Goal: Task Accomplishment & Management: Manage account settings

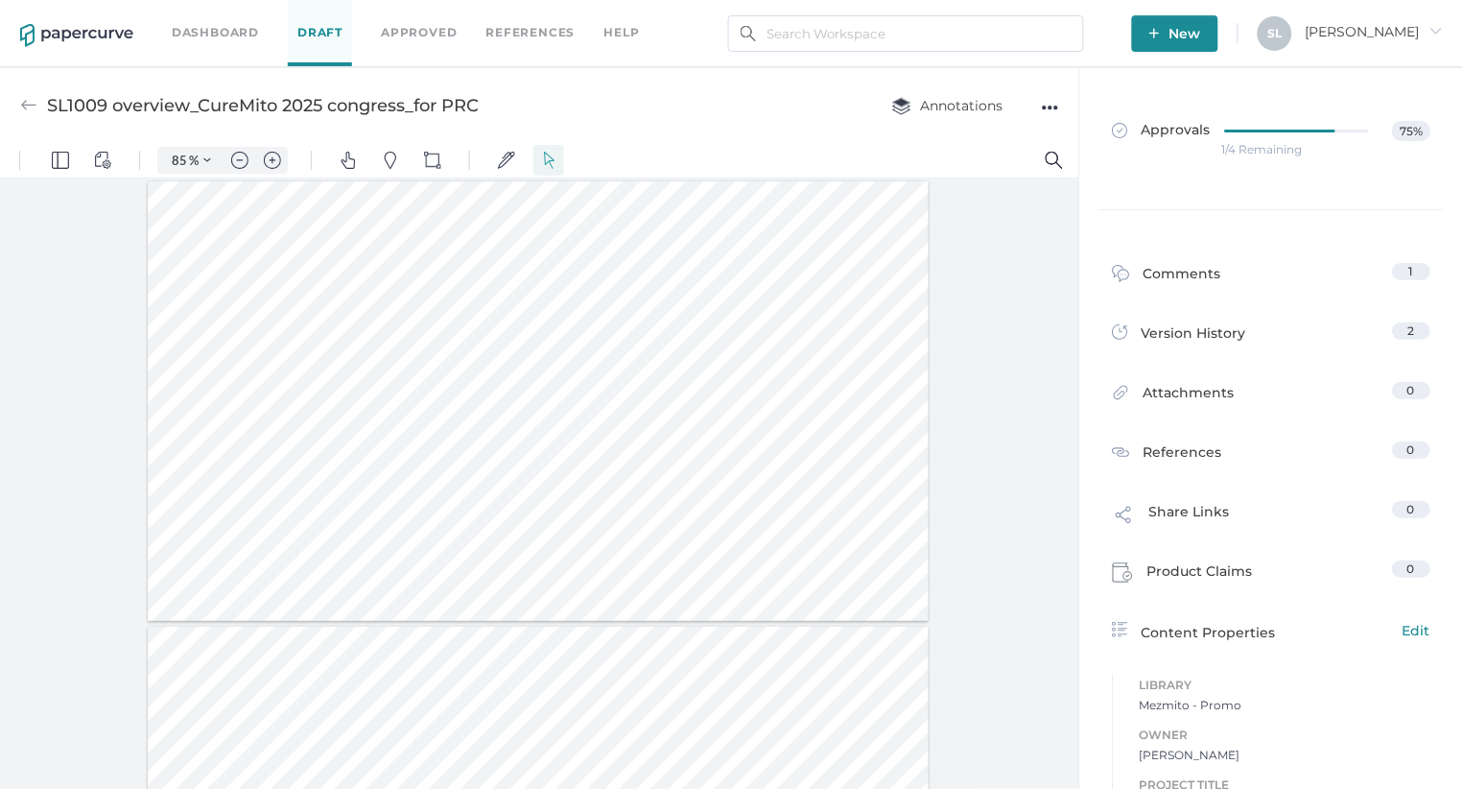
click at [23, 101] on img at bounding box center [28, 105] width 17 height 17
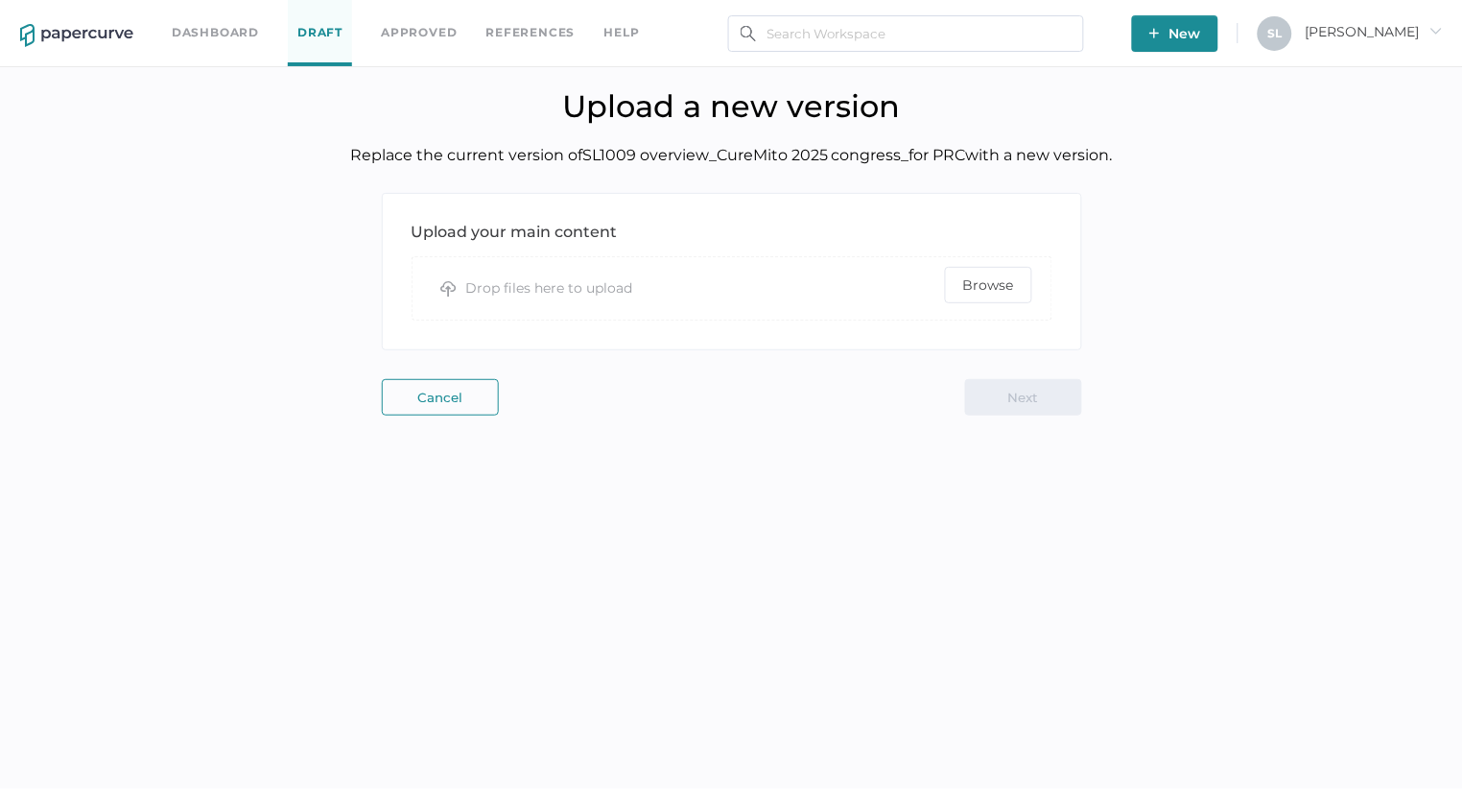
click at [208, 29] on link "Dashboard" at bounding box center [215, 32] width 87 height 21
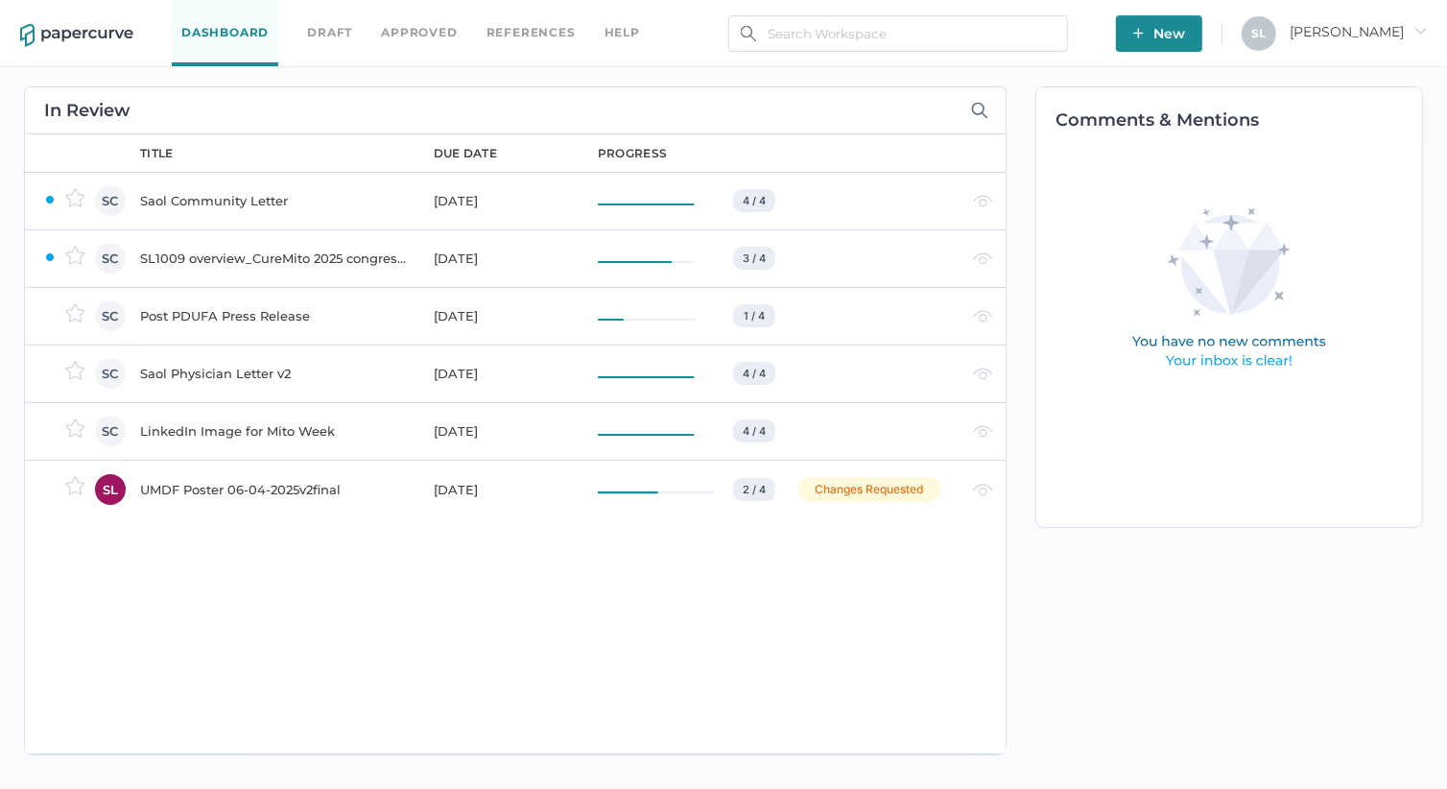
click at [297, 257] on div "SL1009 overview_CureMito 2025 congress_for PRC" at bounding box center [275, 258] width 271 height 23
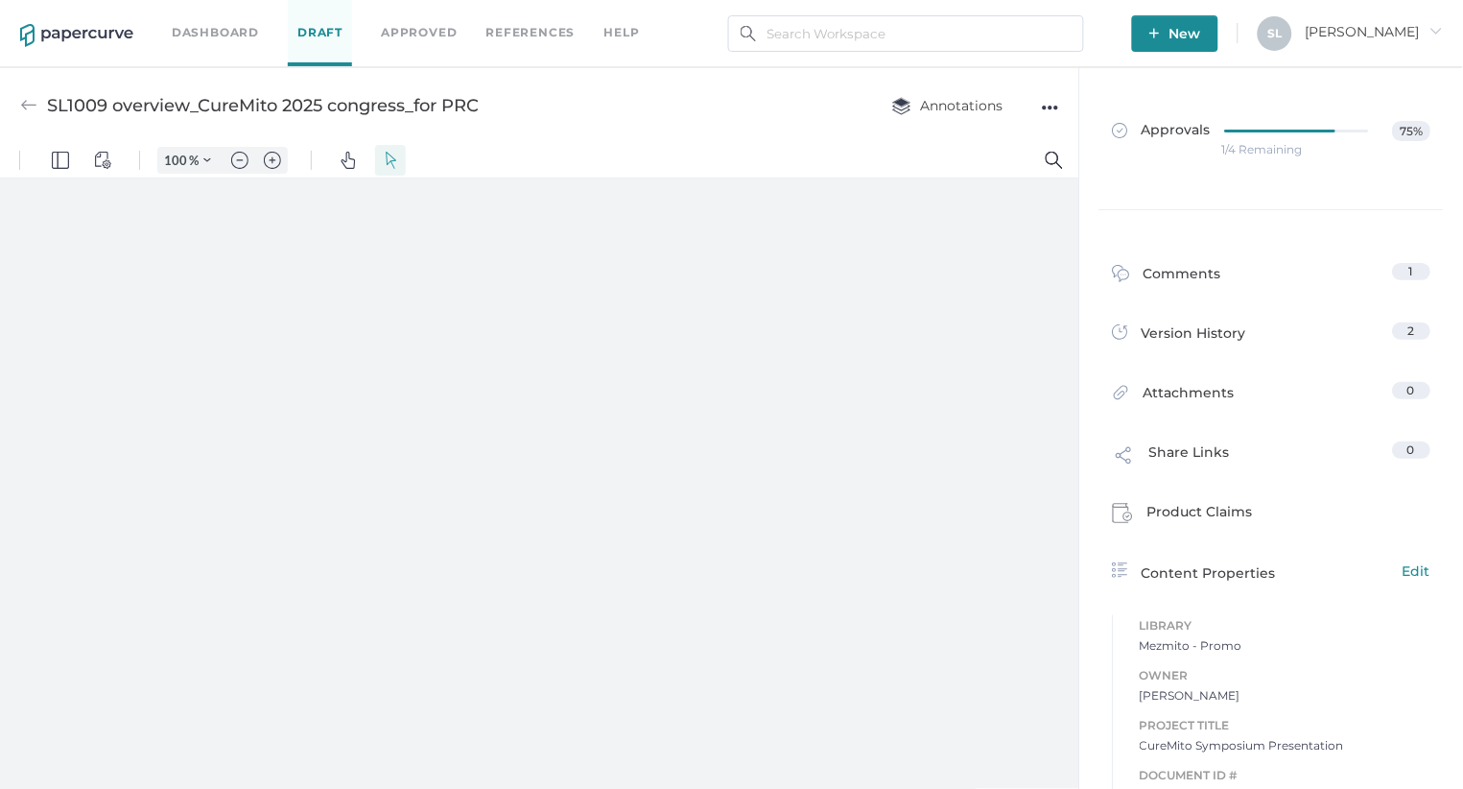
type input "85"
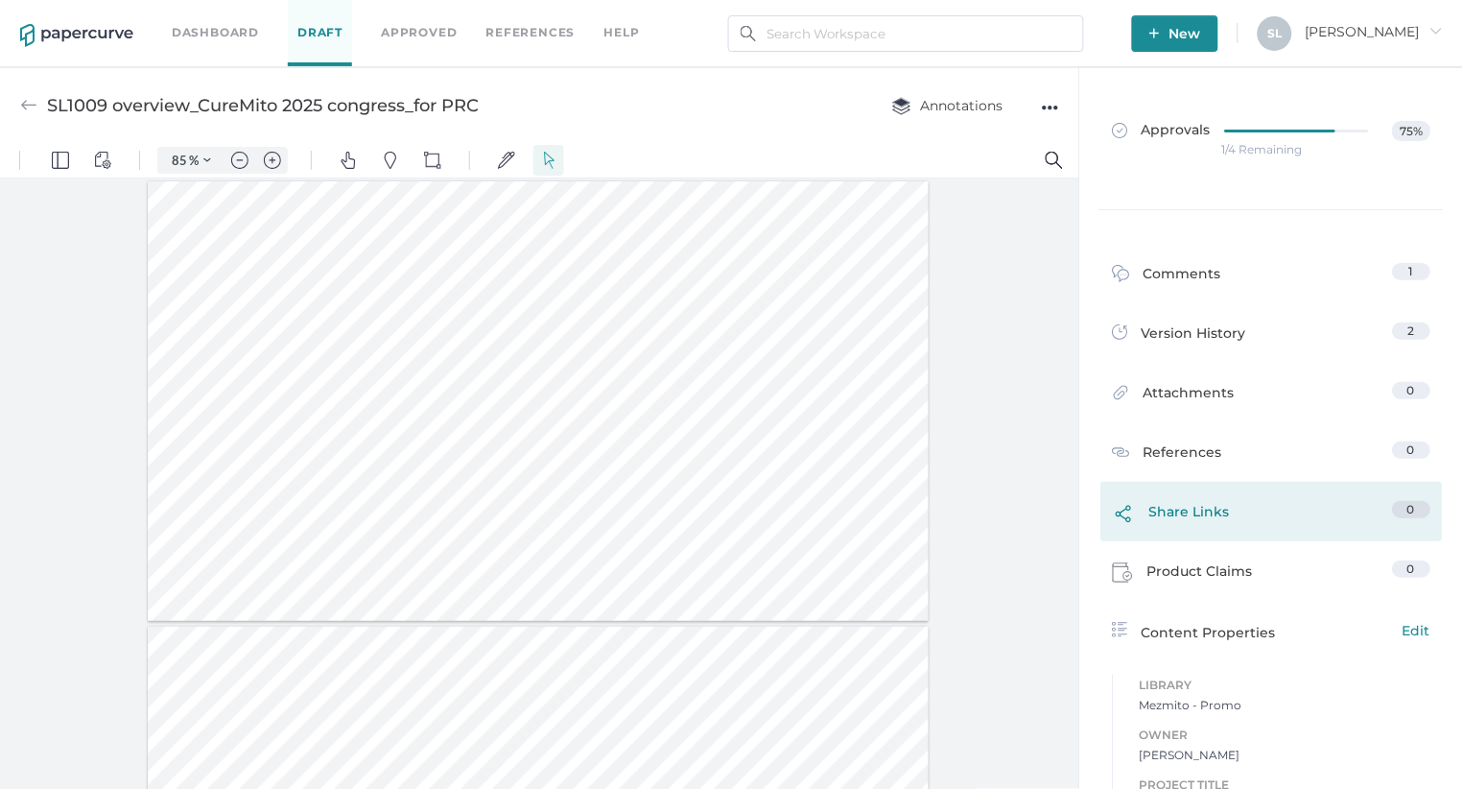
click at [1205, 510] on div "Share Links" at bounding box center [1172, 517] width 118 height 32
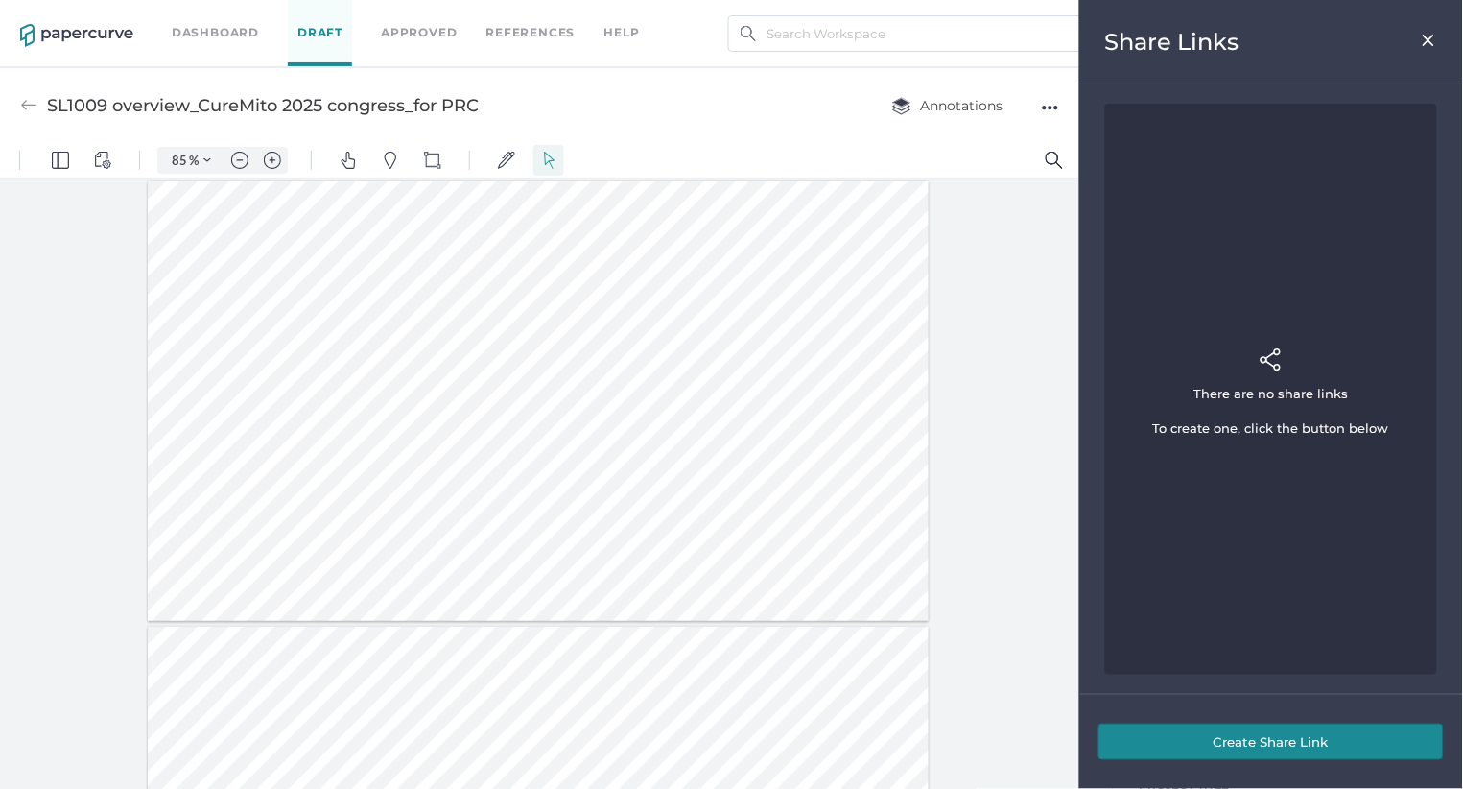
click at [1428, 36] on img at bounding box center [1429, 40] width 16 height 15
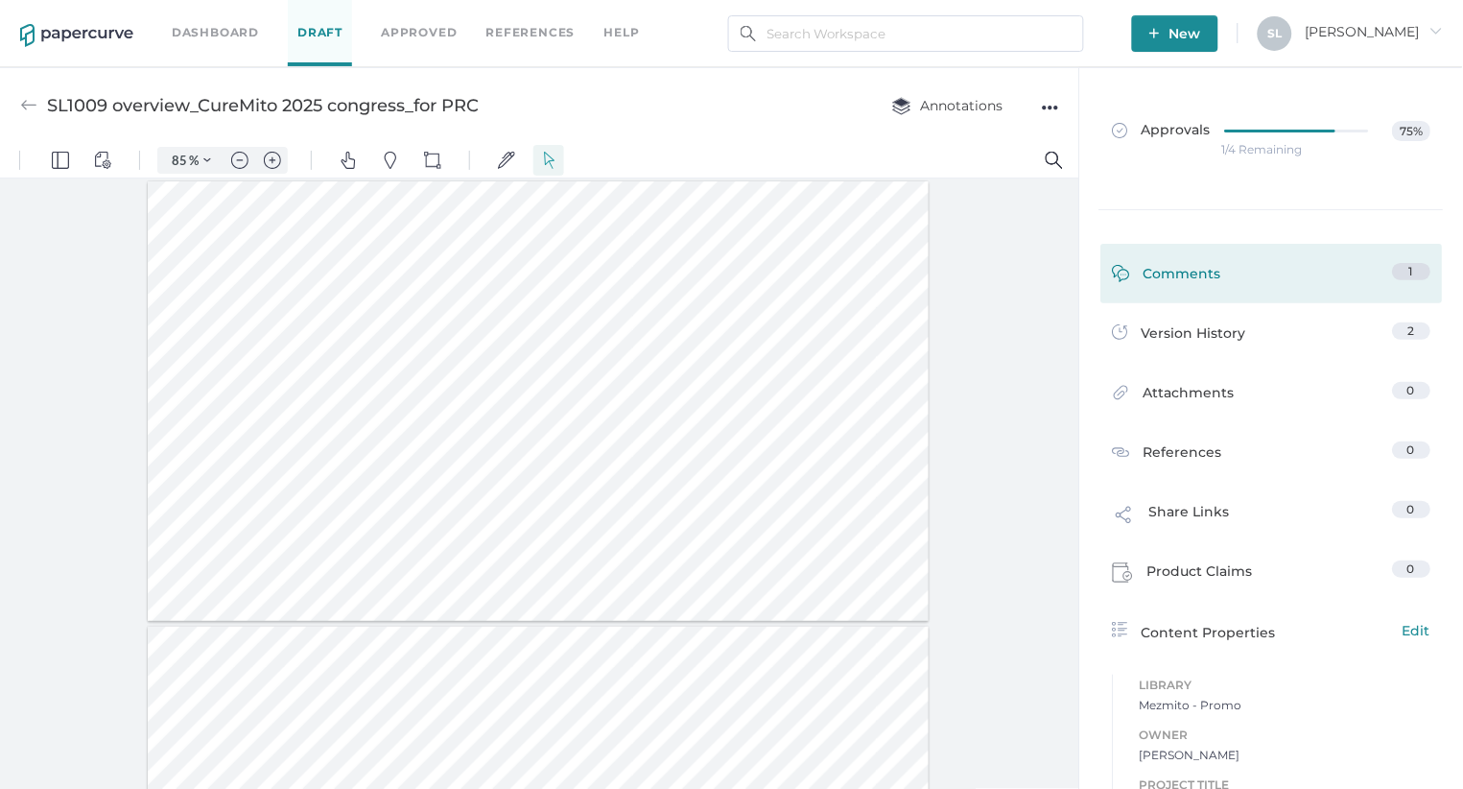
click at [1182, 273] on div "Comments" at bounding box center [1167, 278] width 109 height 30
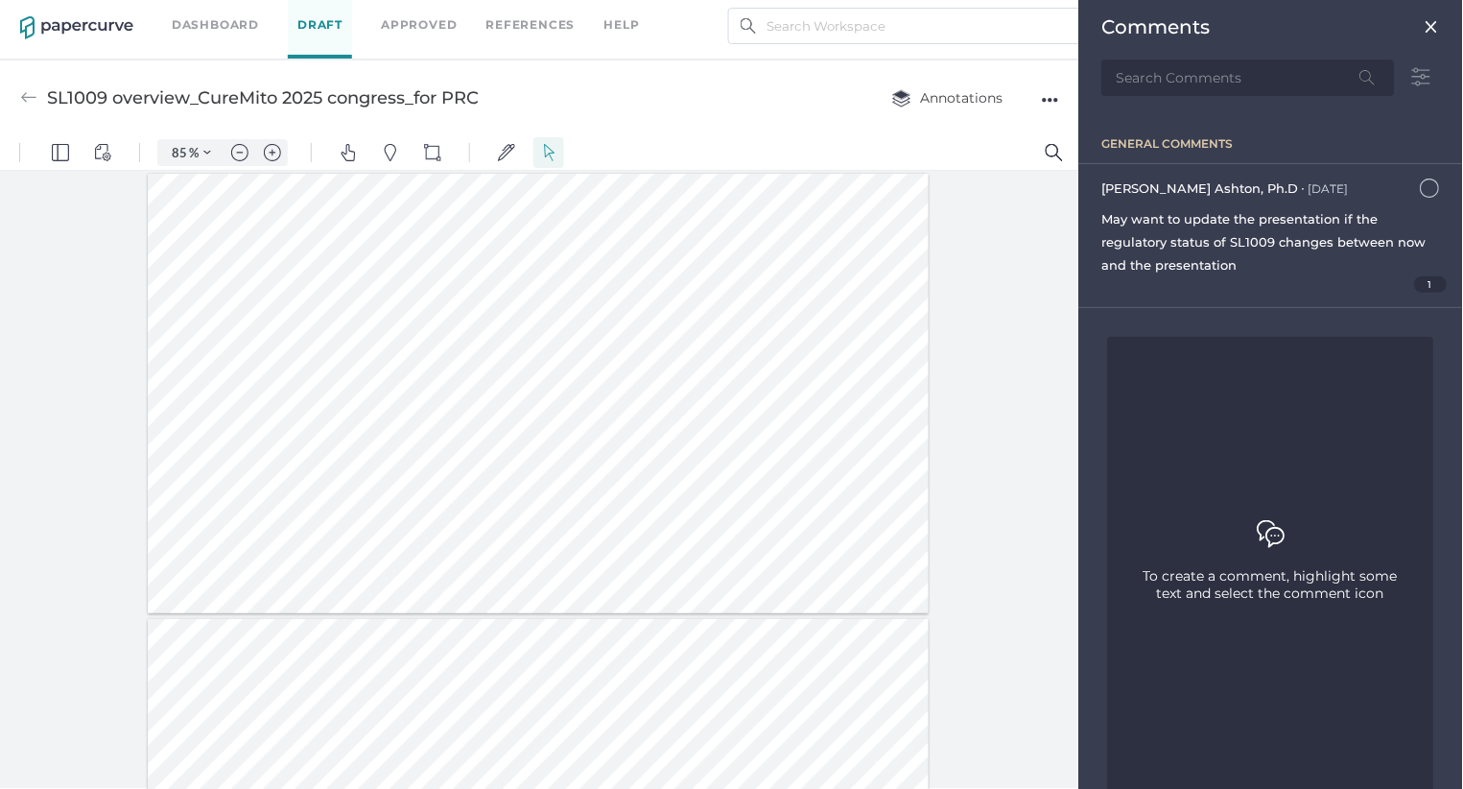
click at [1425, 22] on img at bounding box center [1432, 26] width 15 height 15
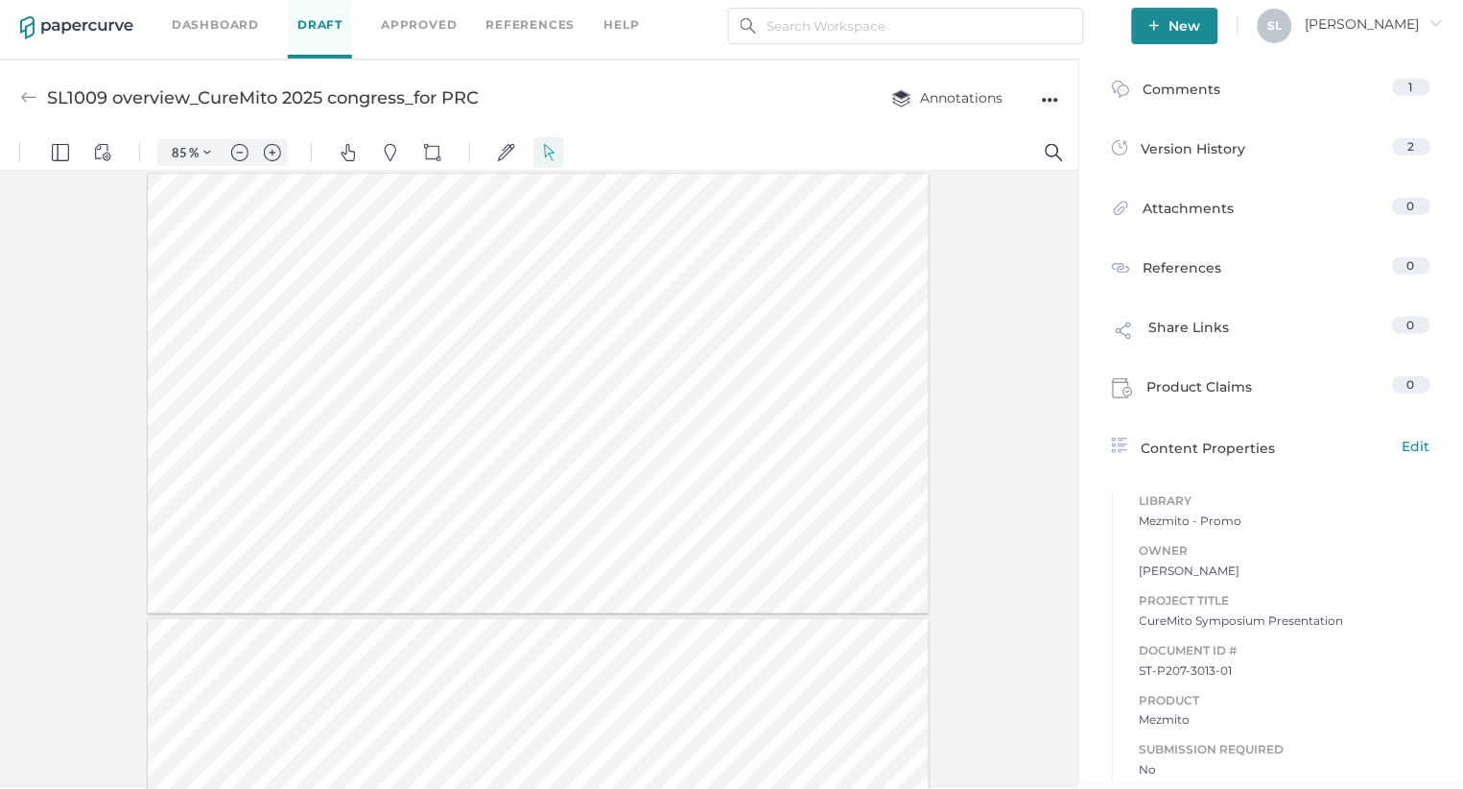
click at [197, 15] on link "Dashboard" at bounding box center [215, 24] width 87 height 21
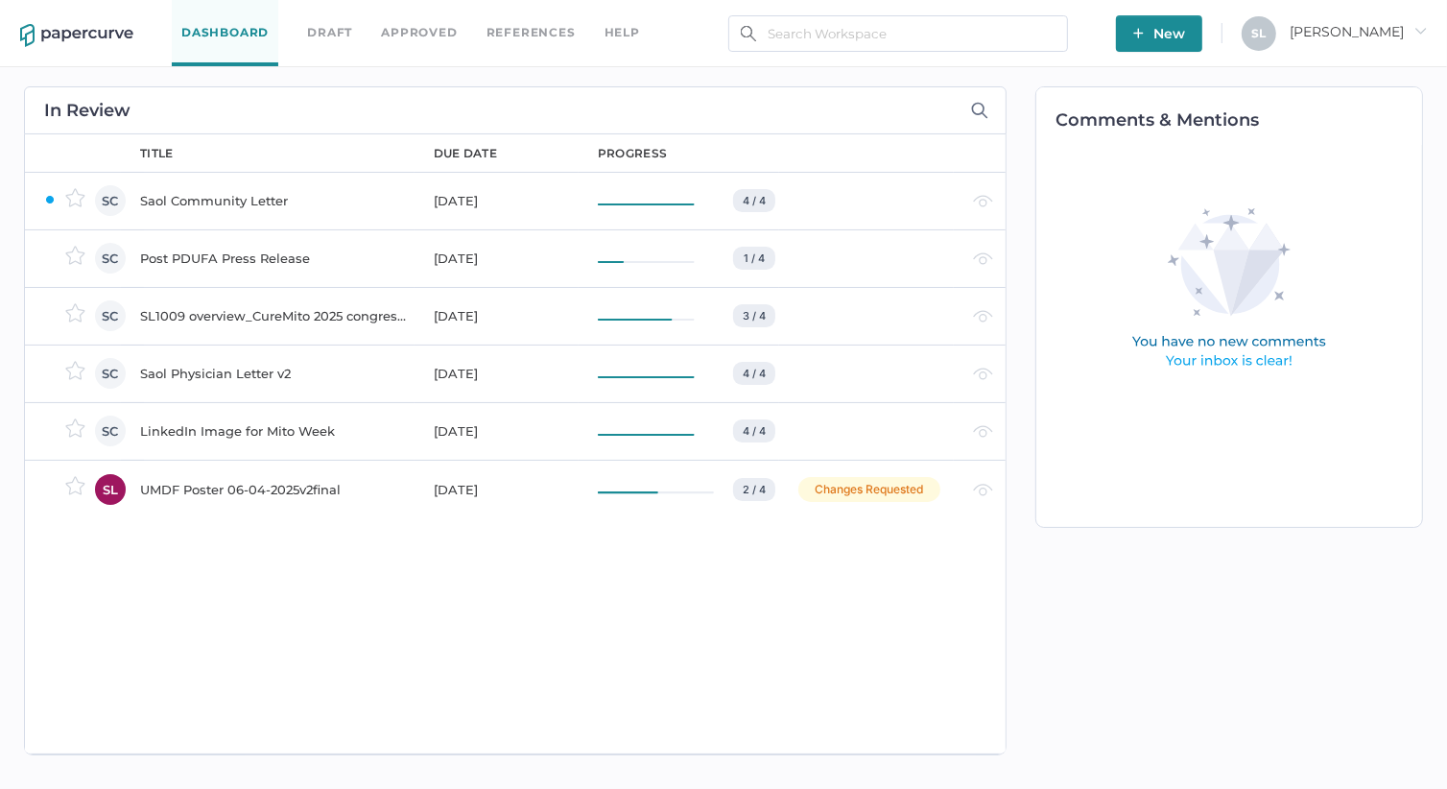
click at [200, 201] on div "Saol Community Letter" at bounding box center [275, 200] width 271 height 23
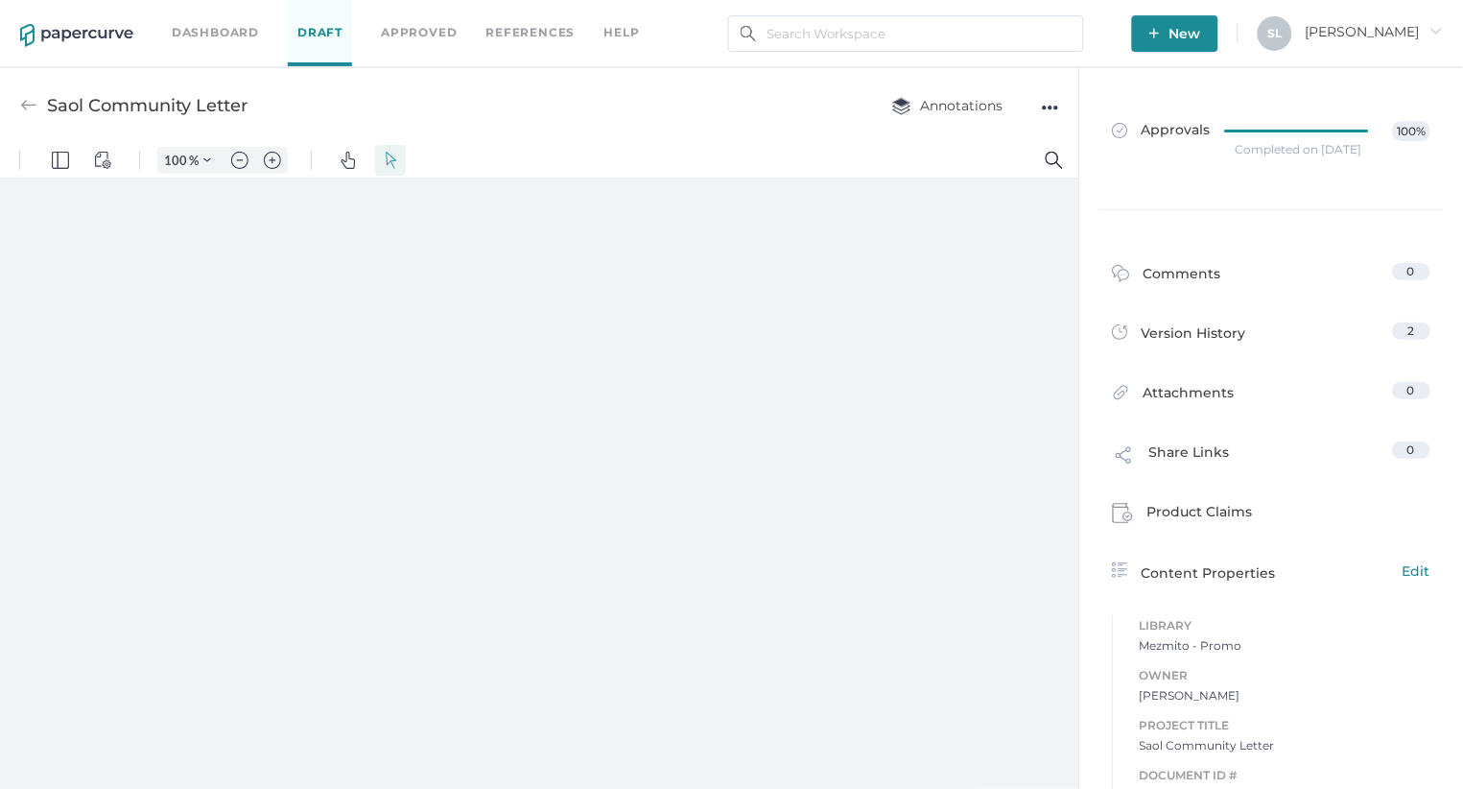
type input "85"
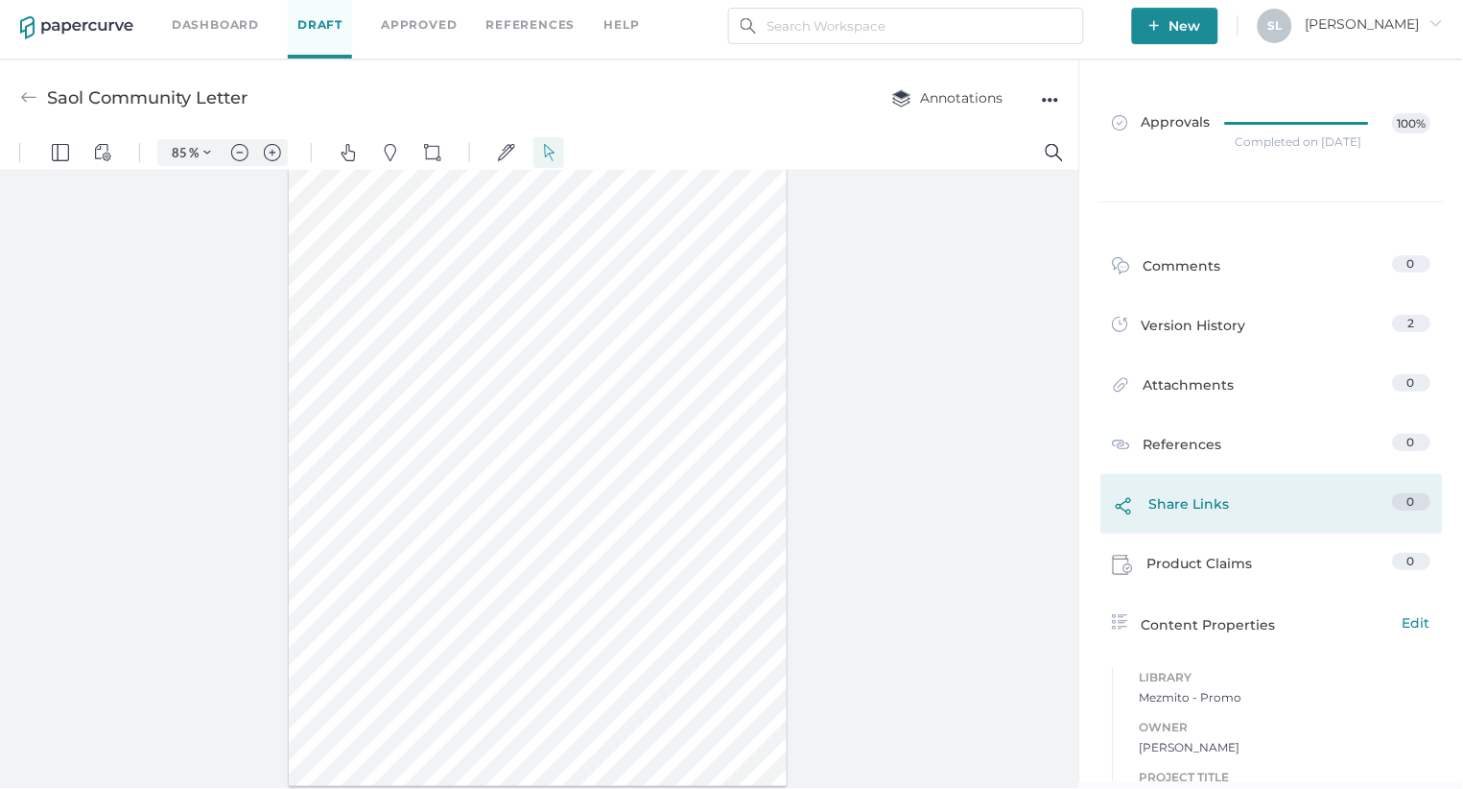
click at [1227, 497] on link "Share Links 0" at bounding box center [1272, 509] width 319 height 32
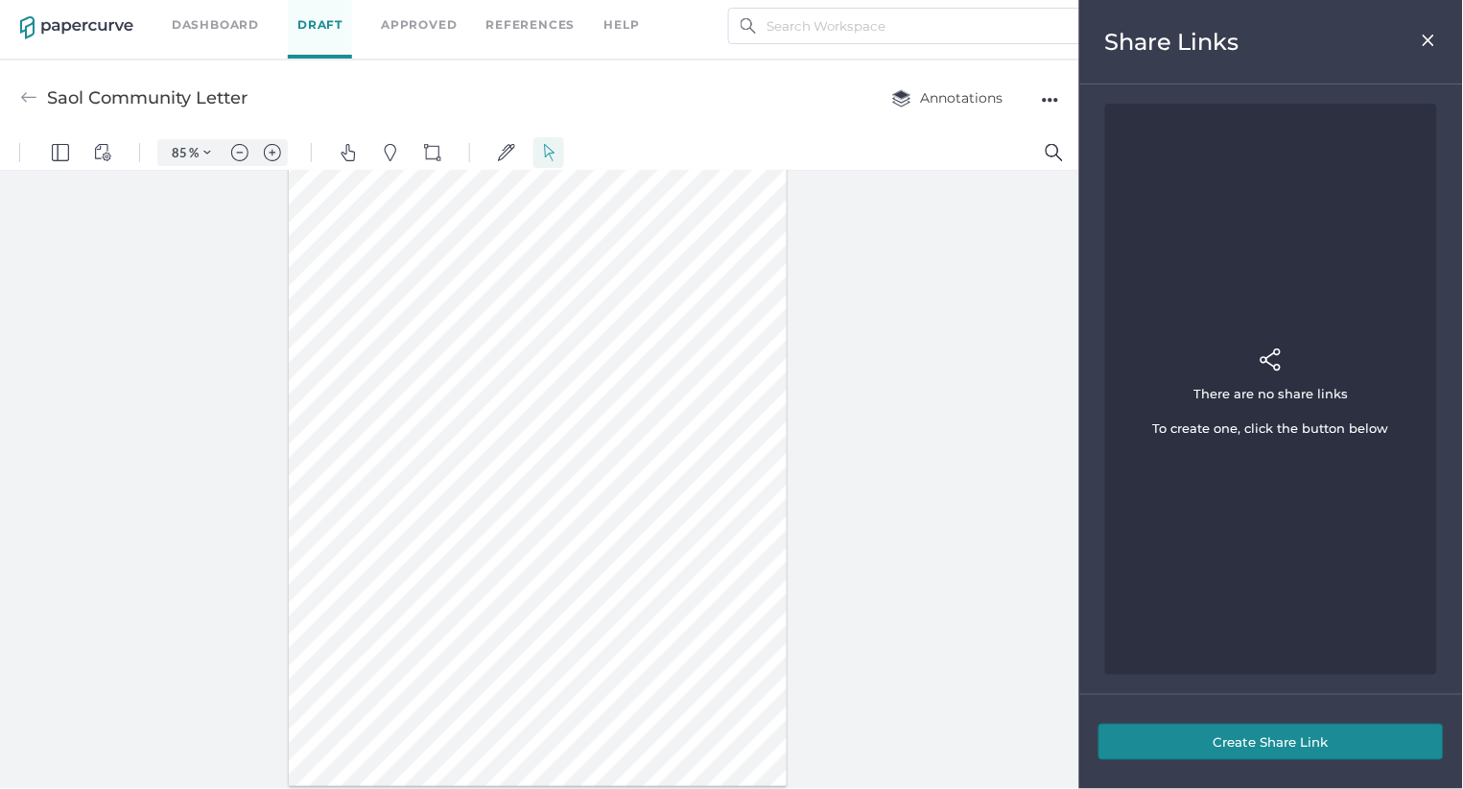
click at [1249, 753] on button "Create Share Link" at bounding box center [1271, 741] width 345 height 36
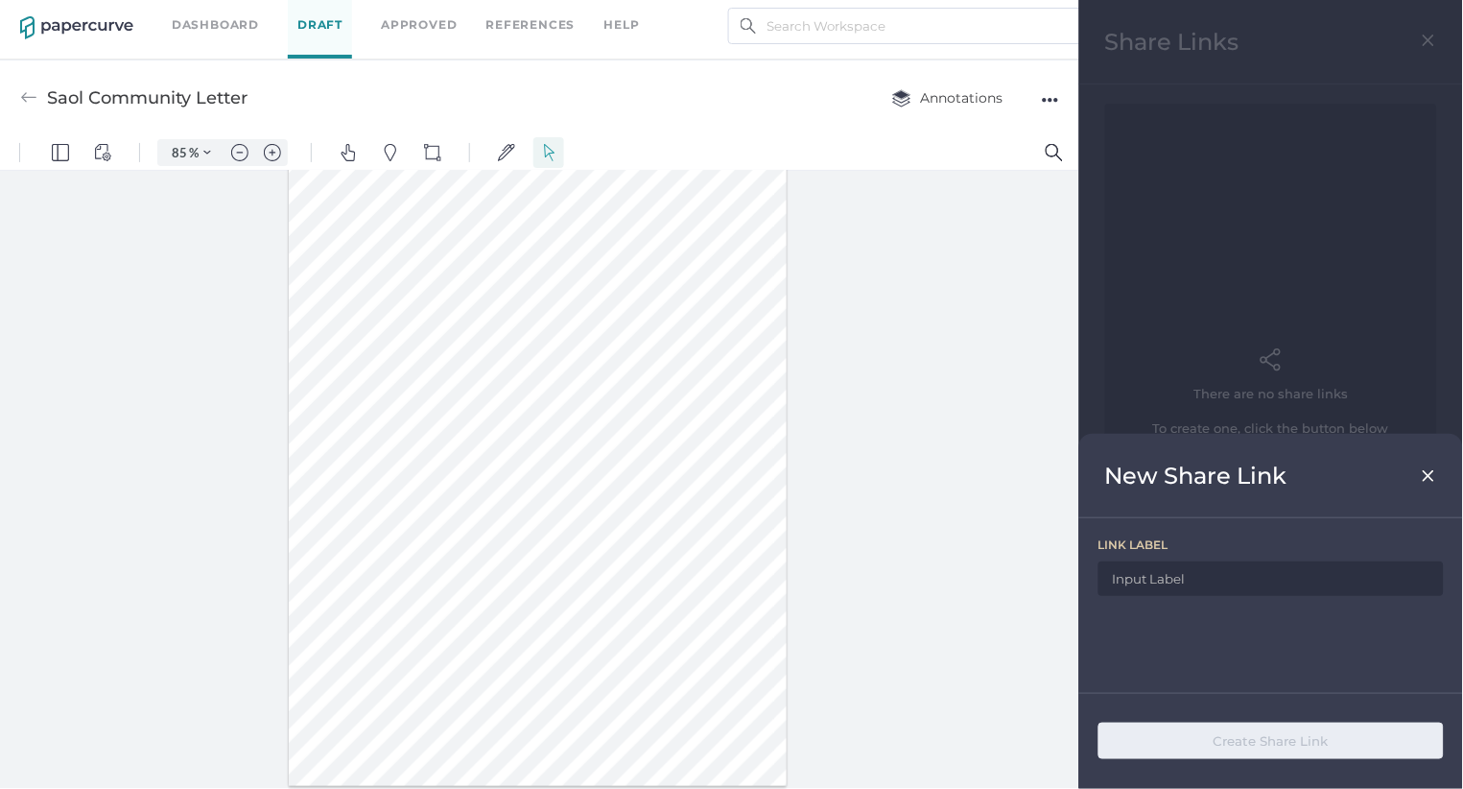
click at [1428, 471] on img at bounding box center [1429, 475] width 16 height 15
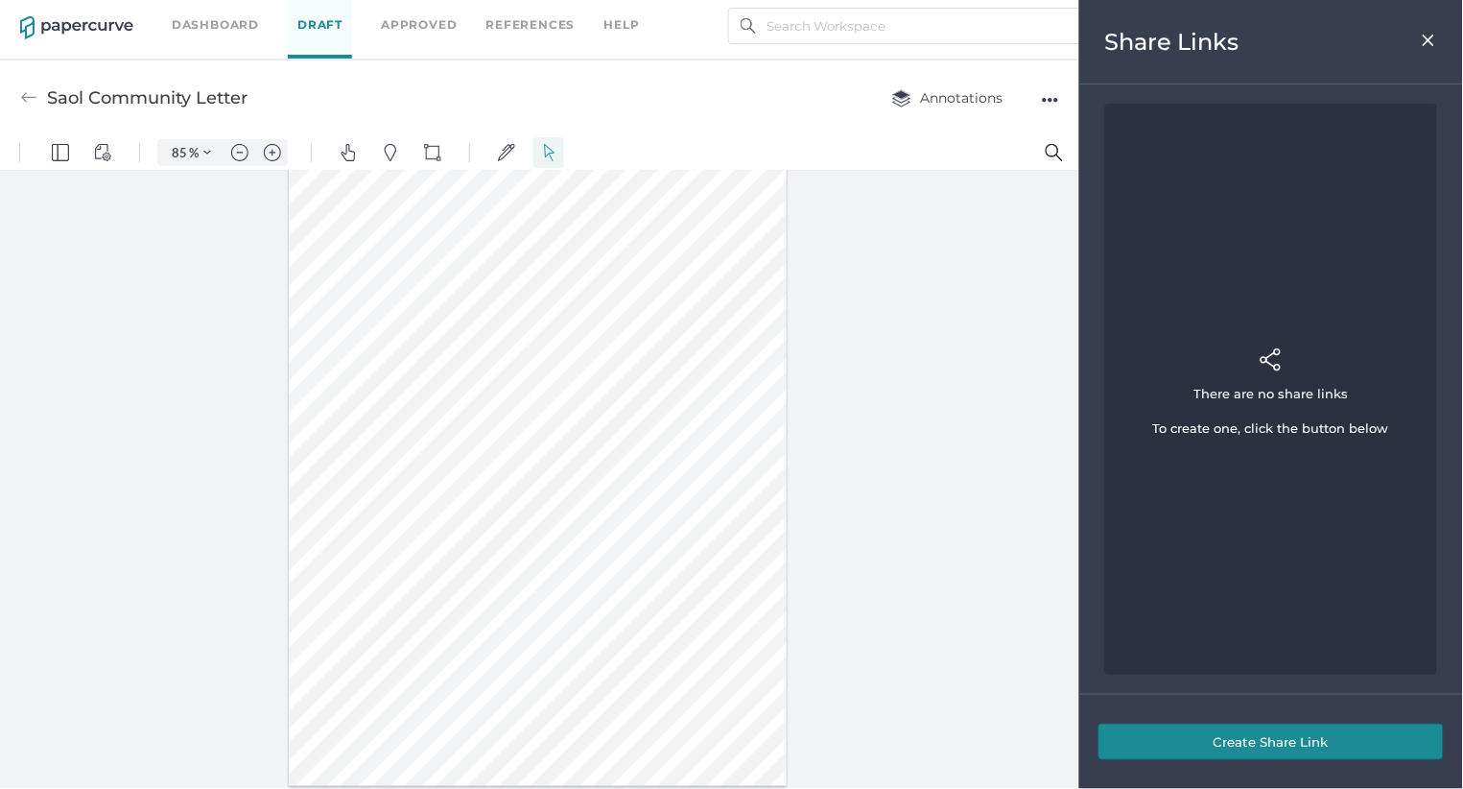
click at [1427, 41] on img at bounding box center [1429, 40] width 16 height 15
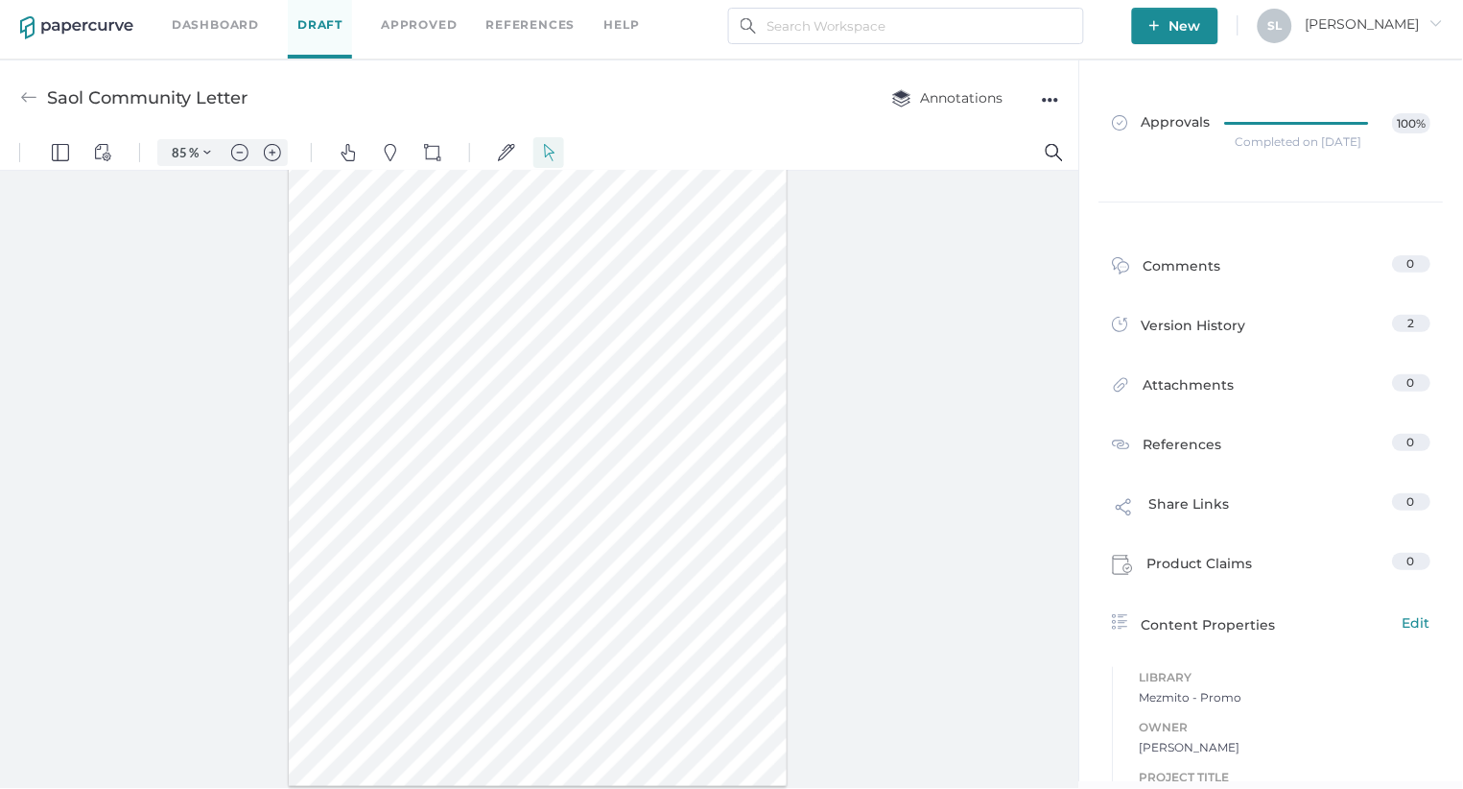
click at [1048, 97] on div "●●●" at bounding box center [1050, 99] width 17 height 27
click at [951, 438] on div at bounding box center [539, 479] width 1079 height 618
click at [560, 93] on div "Saol Community Letter Annotations ●●● Download Delete Rename Upload new version" at bounding box center [539, 97] width 1079 height 76
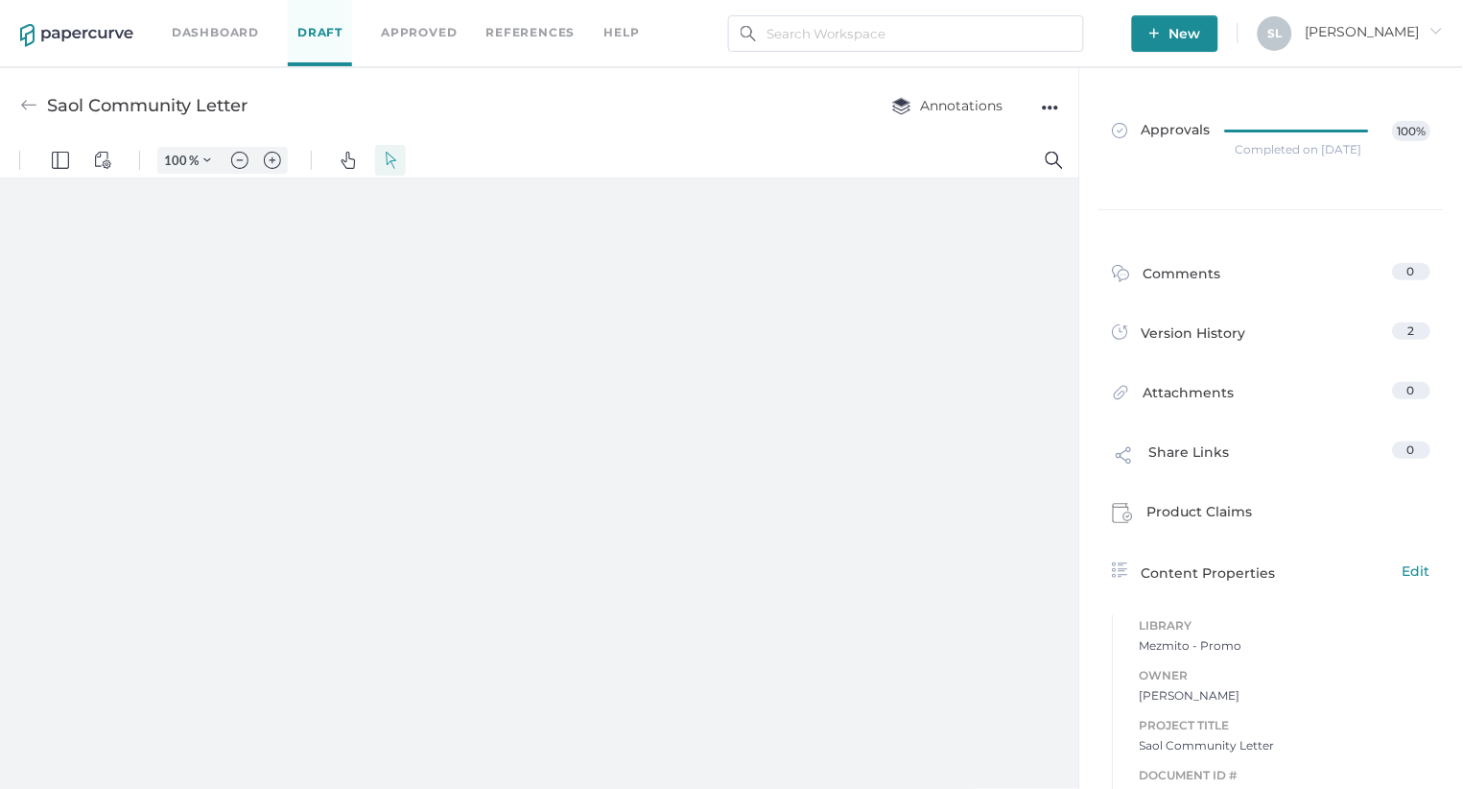
type input "85"
